Goal: Information Seeking & Learning: Learn about a topic

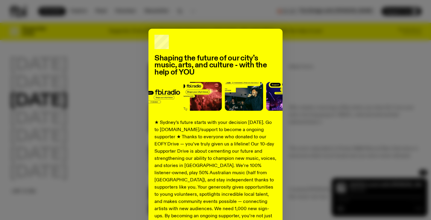
click at [177, 9] on div "Shaping the future of our city’s music, arts, and culture - with the help of YO…" at bounding box center [215, 110] width 431 height 220
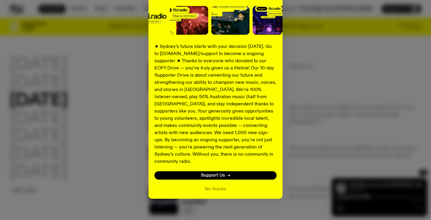
scroll to position [20, 0]
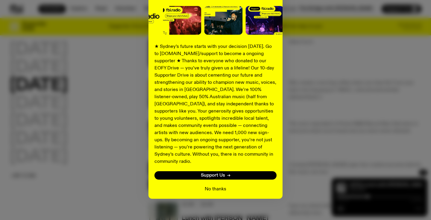
click at [221, 186] on button "No thanks" at bounding box center [216, 189] width 22 height 7
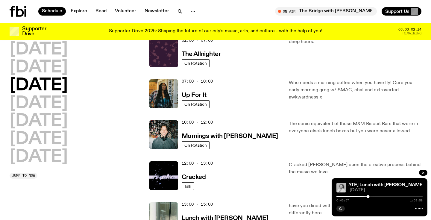
scroll to position [0, 0]
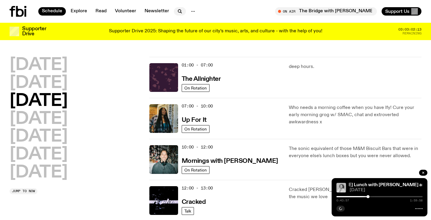
click at [181, 10] on icon "button" at bounding box center [179, 11] width 7 height 7
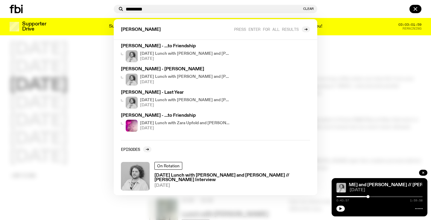
scroll to position [44, 0]
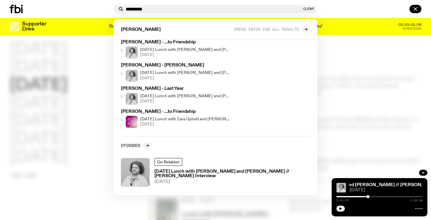
type input "*********"
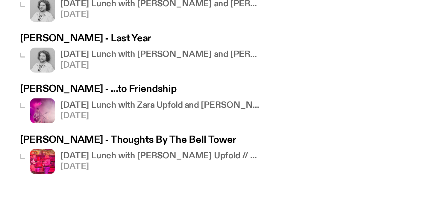
scroll to position [43, 0]
